Goal: Entertainment & Leisure: Consume media (video, audio)

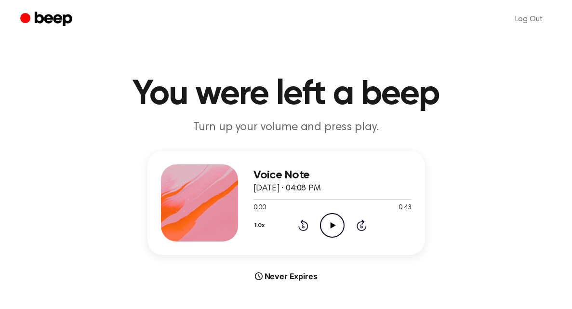
click at [329, 231] on icon "Play Audio" at bounding box center [332, 225] width 25 height 25
click at [301, 226] on icon "Rewind 5 seconds" at bounding box center [303, 225] width 11 height 13
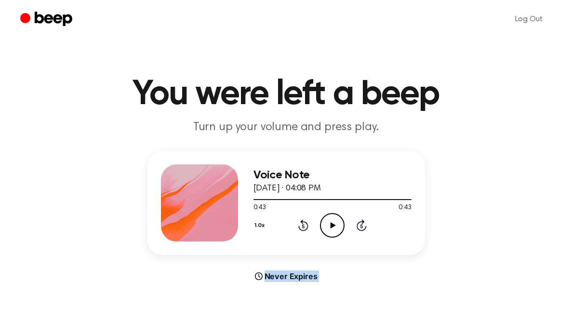
click at [335, 218] on icon "Play Audio" at bounding box center [332, 225] width 25 height 25
click at [302, 225] on icon at bounding box center [303, 226] width 2 height 4
click at [304, 227] on icon at bounding box center [303, 226] width 2 height 4
click at [326, 224] on icon "Play Audio" at bounding box center [332, 225] width 25 height 25
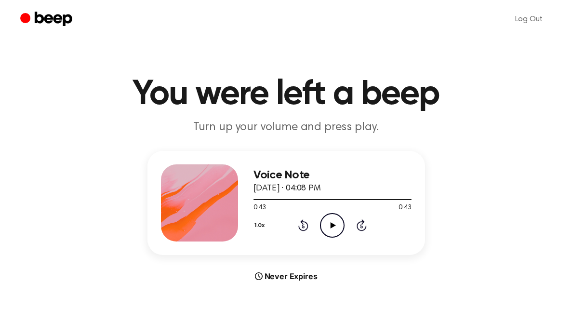
click at [333, 223] on icon "Play Audio" at bounding box center [332, 225] width 25 height 25
click at [305, 227] on icon "Rewind 5 seconds" at bounding box center [303, 225] width 11 height 13
click at [301, 225] on icon "Rewind 5 seconds" at bounding box center [303, 225] width 11 height 13
click at [328, 214] on circle at bounding box center [332, 225] width 24 height 24
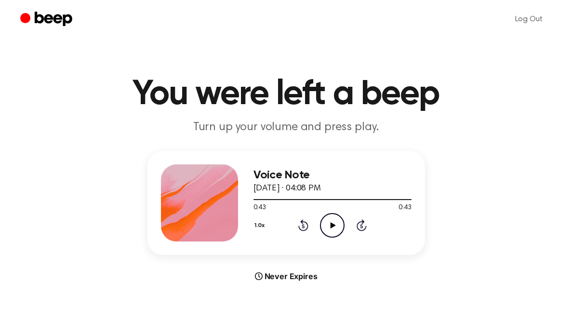
click at [328, 238] on div "Voice Note August 4, 2025 · 04:08 PM 0:43 0:43 Your browser does not support th…" at bounding box center [332, 202] width 158 height 77
click at [331, 224] on icon at bounding box center [332, 225] width 5 height 6
click at [306, 226] on icon "Rewind 5 seconds" at bounding box center [303, 225] width 11 height 13
click at [338, 218] on icon "Play Audio" at bounding box center [332, 225] width 25 height 25
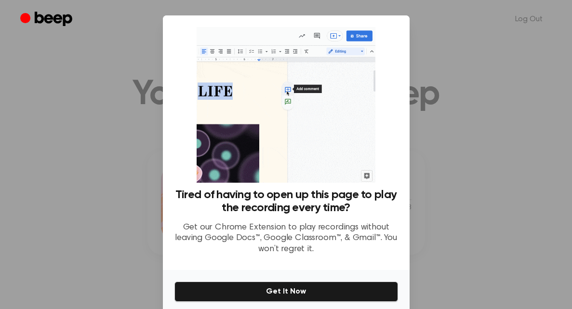
click at [480, 138] on div at bounding box center [286, 154] width 572 height 309
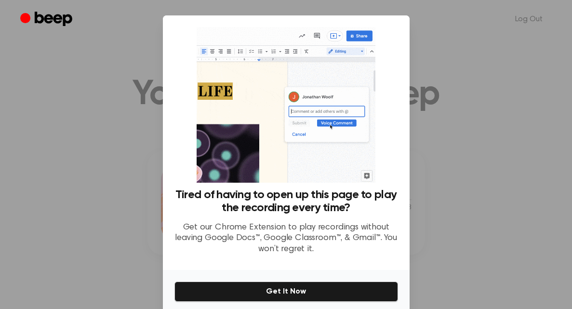
click at [142, 68] on div at bounding box center [286, 154] width 572 height 309
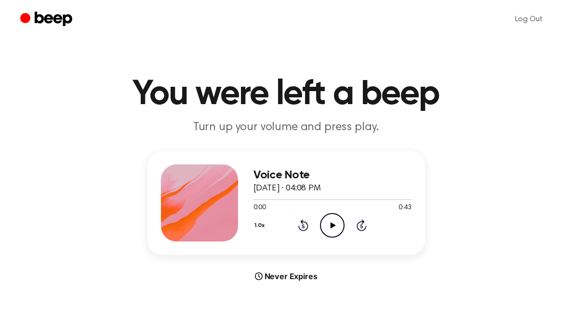
click at [320, 226] on circle at bounding box center [332, 225] width 24 height 24
click at [336, 227] on icon "Play Audio" at bounding box center [332, 225] width 25 height 25
click at [333, 221] on icon "Play Audio" at bounding box center [332, 225] width 25 height 25
click at [330, 217] on icon "Play Audio" at bounding box center [332, 225] width 25 height 25
click at [339, 223] on icon "Play Audio" at bounding box center [332, 225] width 25 height 25
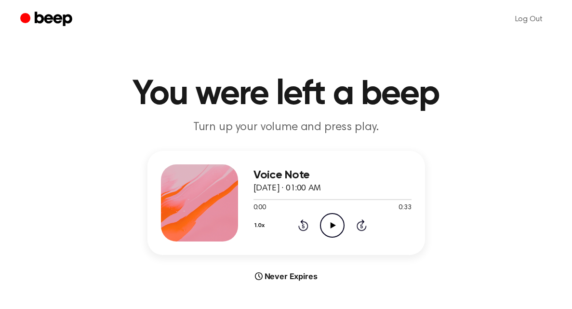
click at [340, 228] on icon "Play Audio" at bounding box center [332, 225] width 25 height 25
click at [327, 231] on icon "Play Audio" at bounding box center [332, 225] width 25 height 25
click at [333, 227] on icon "Play Audio" at bounding box center [332, 225] width 25 height 25
click at [305, 224] on icon "Rewind 5 seconds" at bounding box center [303, 225] width 11 height 13
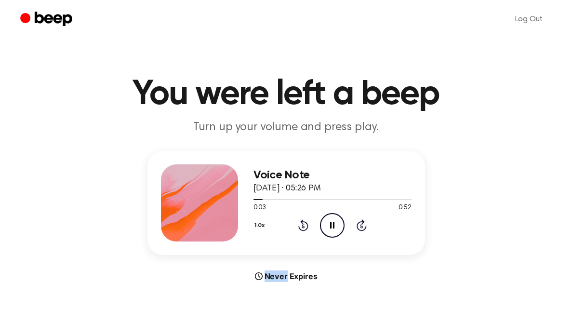
click at [305, 224] on icon "Rewind 5 seconds" at bounding box center [303, 225] width 11 height 13
click at [302, 223] on icon at bounding box center [303, 225] width 10 height 12
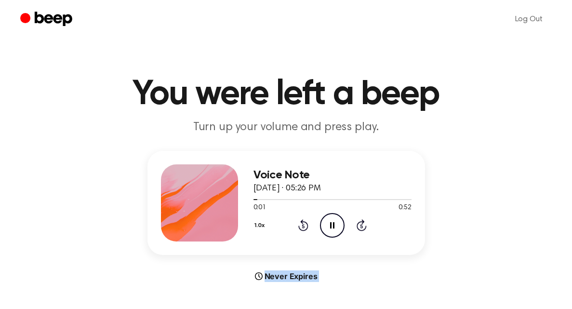
click at [302, 223] on icon at bounding box center [303, 225] width 10 height 12
click at [304, 226] on icon "Rewind 5 seconds" at bounding box center [303, 225] width 11 height 13
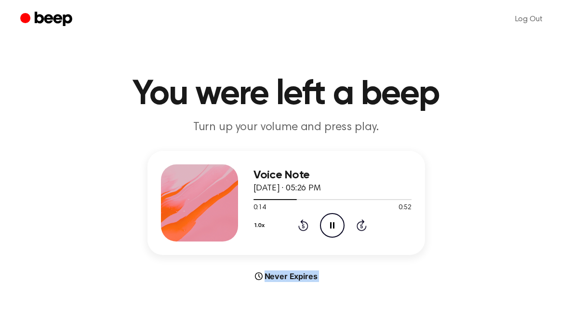
click at [304, 226] on icon "Rewind 5 seconds" at bounding box center [303, 225] width 11 height 13
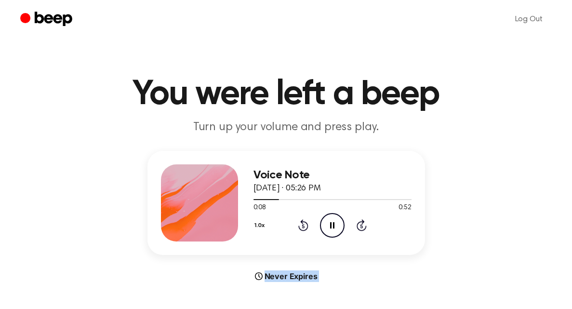
click at [297, 221] on div "1.0x Rewind 5 seconds Pause Audio Skip 5 seconds" at bounding box center [332, 225] width 158 height 25
click at [309, 225] on div "1.0x Rewind 5 seconds Pause Audio Skip 5 seconds" at bounding box center [332, 225] width 158 height 25
click at [301, 225] on icon "Rewind 5 seconds" at bounding box center [303, 225] width 11 height 13
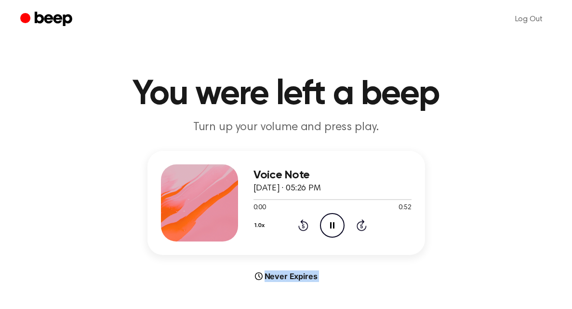
click at [301, 225] on icon "Rewind 5 seconds" at bounding box center [303, 225] width 11 height 13
click at [340, 219] on icon "Play Audio" at bounding box center [332, 225] width 25 height 25
click at [337, 226] on icon "Play Audio" at bounding box center [332, 225] width 25 height 25
click at [331, 230] on icon "Play Audio" at bounding box center [332, 225] width 25 height 25
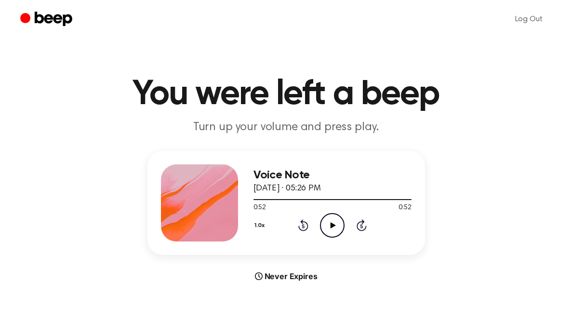
click at [341, 217] on circle at bounding box center [332, 225] width 24 height 24
click at [337, 215] on icon "Play Audio" at bounding box center [332, 225] width 25 height 25
click at [303, 224] on icon "Rewind 5 seconds" at bounding box center [303, 225] width 11 height 13
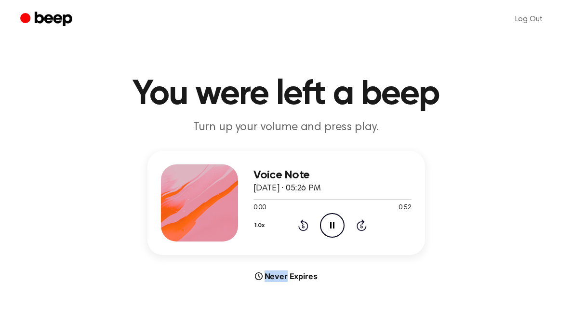
click at [303, 224] on icon "Rewind 5 seconds" at bounding box center [303, 225] width 11 height 13
click at [302, 227] on icon at bounding box center [303, 226] width 2 height 4
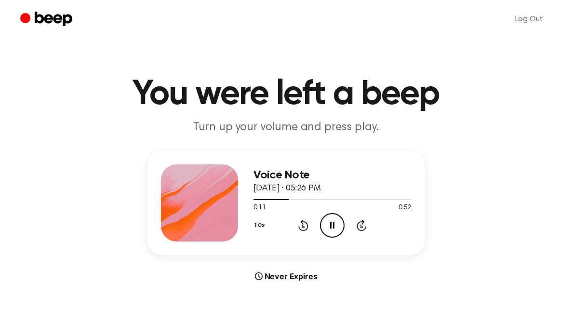
click at [302, 227] on icon at bounding box center [303, 226] width 2 height 4
